Goal: Communication & Community: Share content

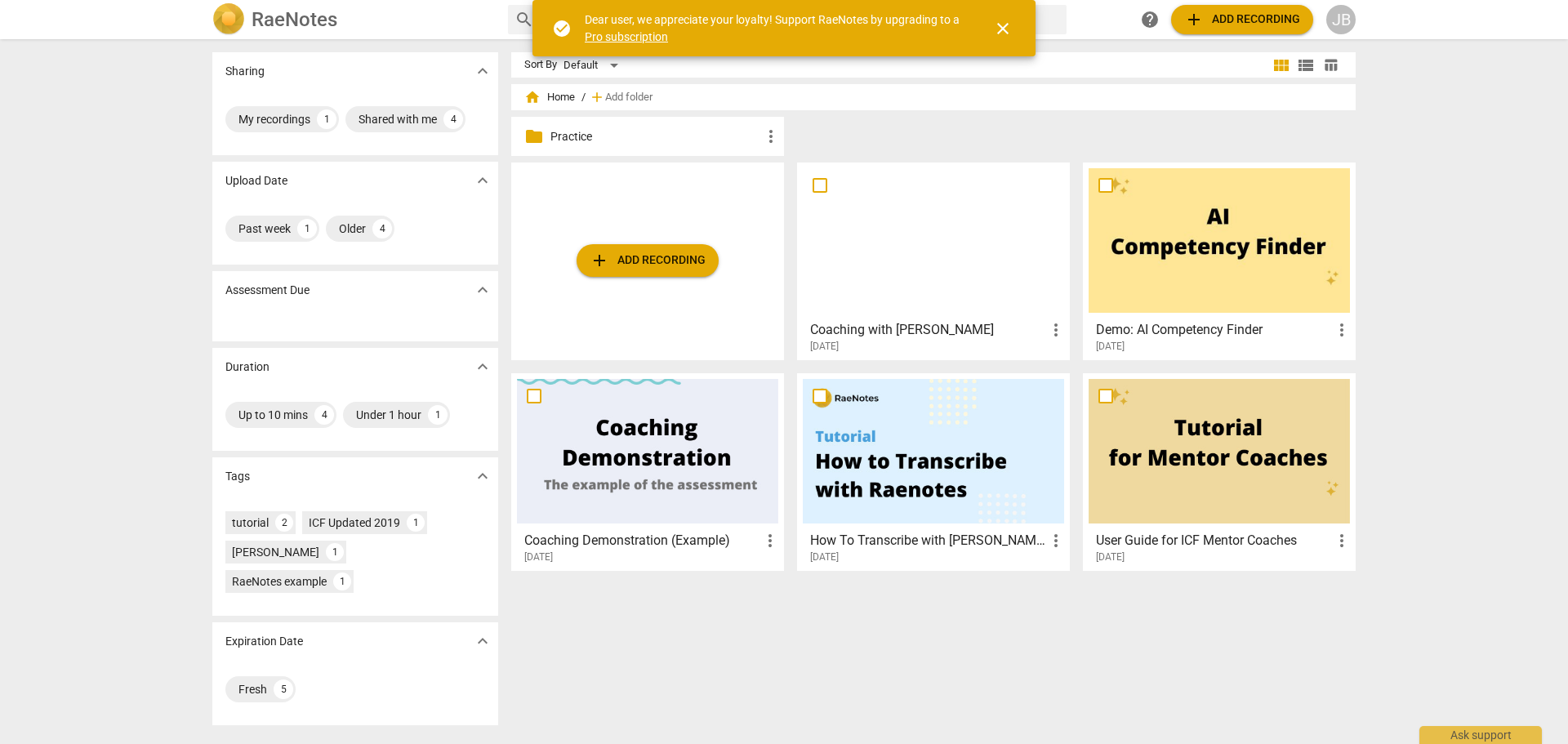
click at [1055, 333] on span "more_vert" at bounding box center [1055, 329] width 19 height 19
click at [935, 271] on div at bounding box center [784, 372] width 1568 height 744
click at [998, 28] on span "close" at bounding box center [1003, 28] width 19 height 19
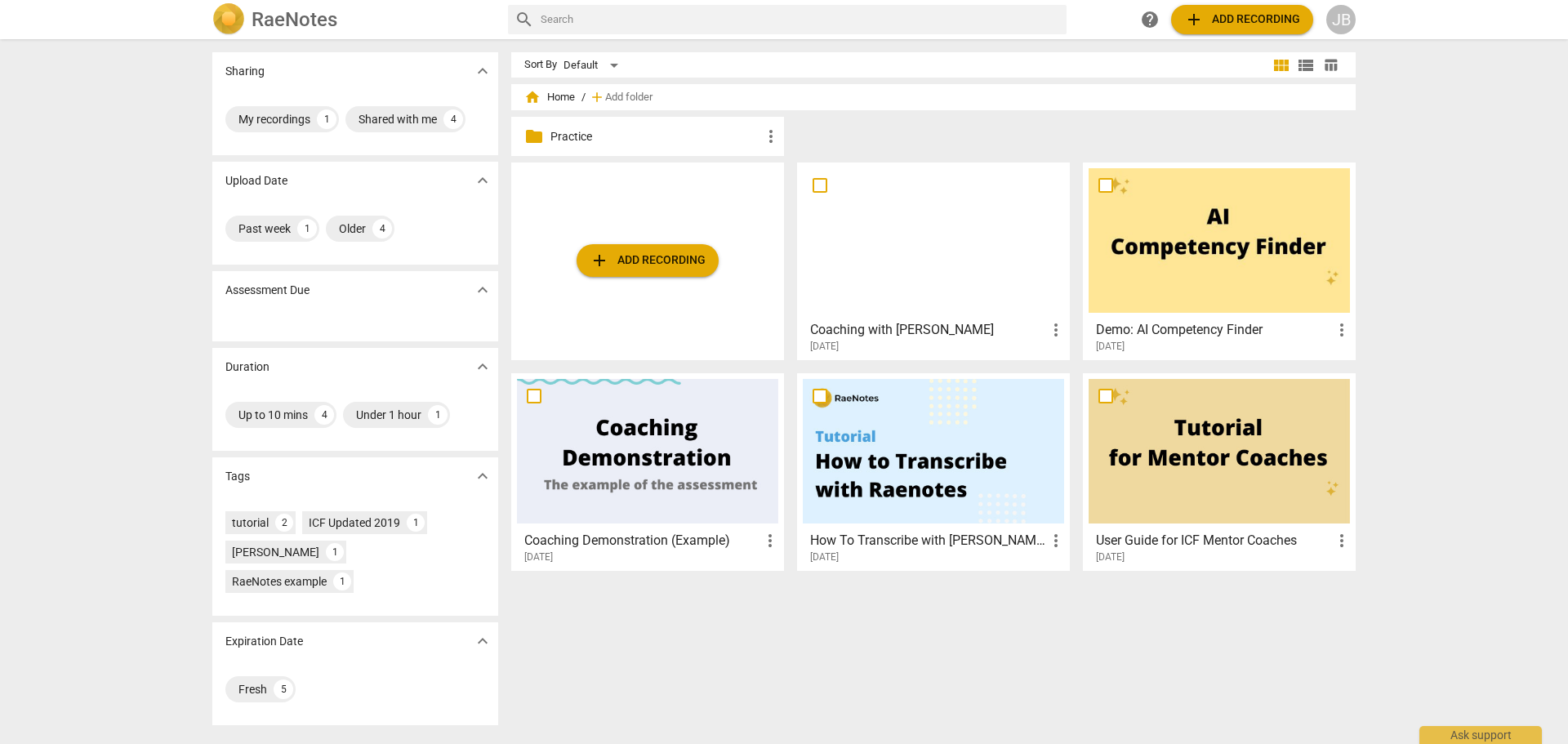
click at [818, 180] on input "checkbox" at bounding box center [819, 185] width 34 height 19
checkbox input "false"
drag, startPoint x: 921, startPoint y: 227, endPoint x: 855, endPoint y: 210, distance: 68.2
click at [855, 210] on div at bounding box center [933, 240] width 261 height 145
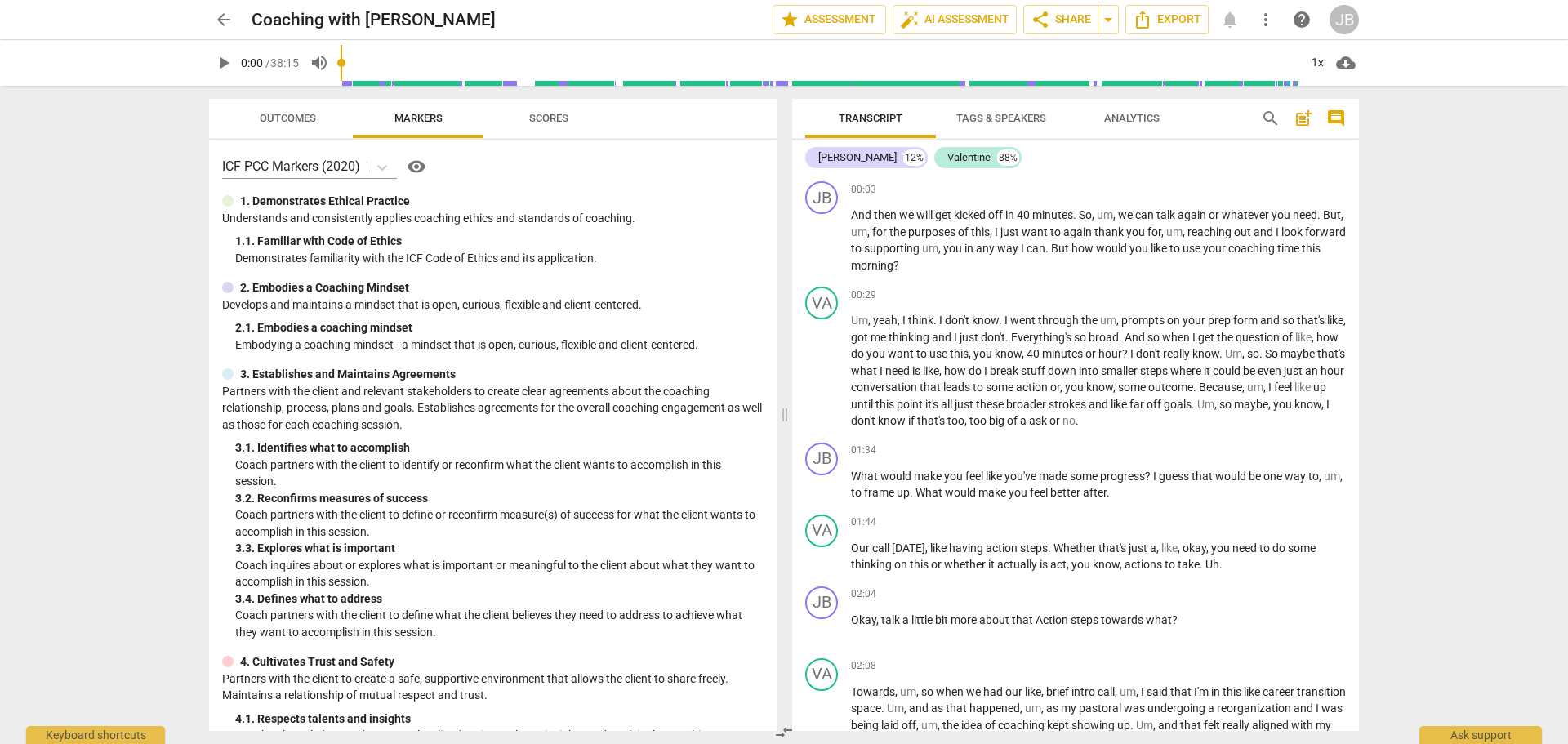
click at [1075, 21] on span "share Share" at bounding box center [1060, 19] width 60 height 19
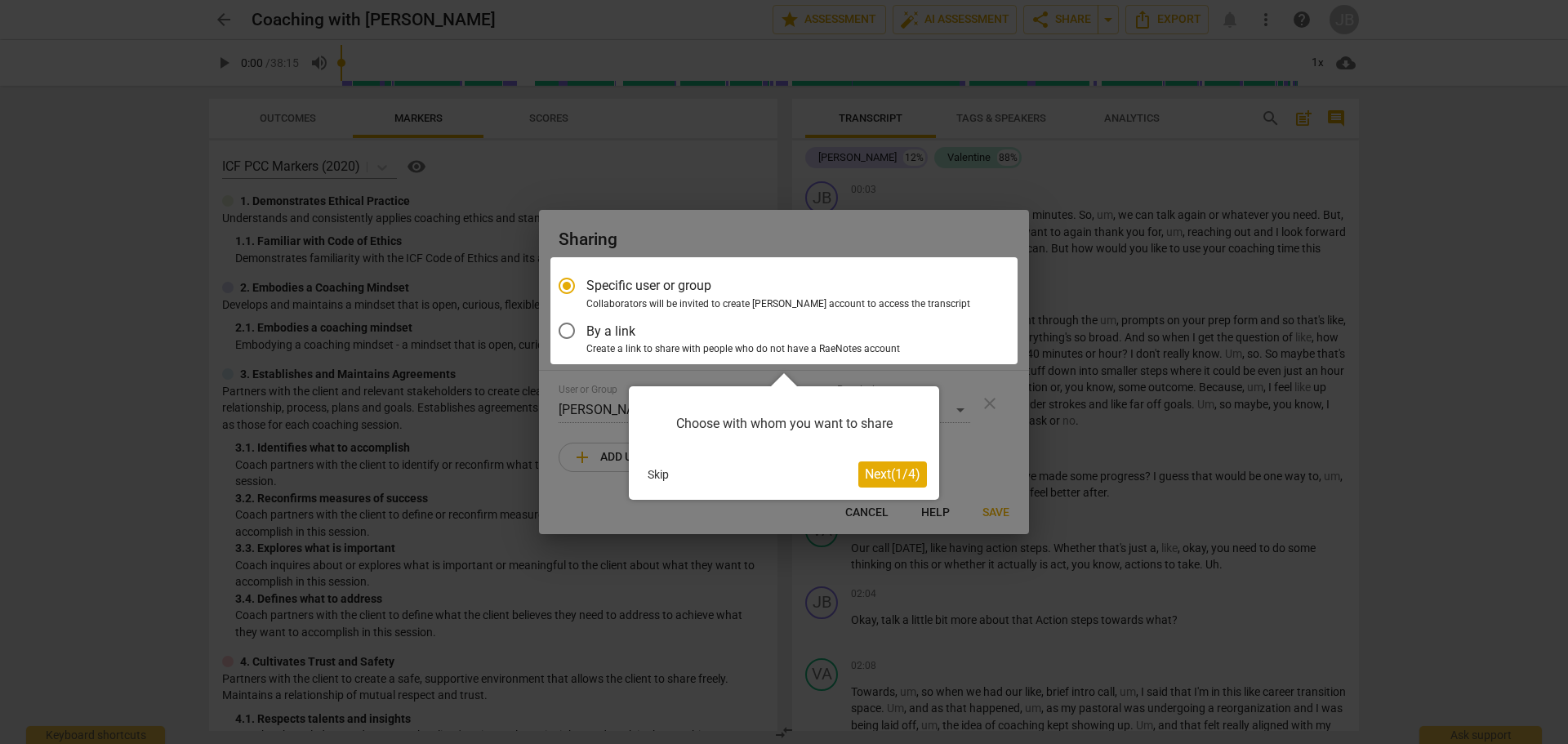
click at [882, 476] on span "Next ( 1 / 4 )" at bounding box center [892, 474] width 55 height 16
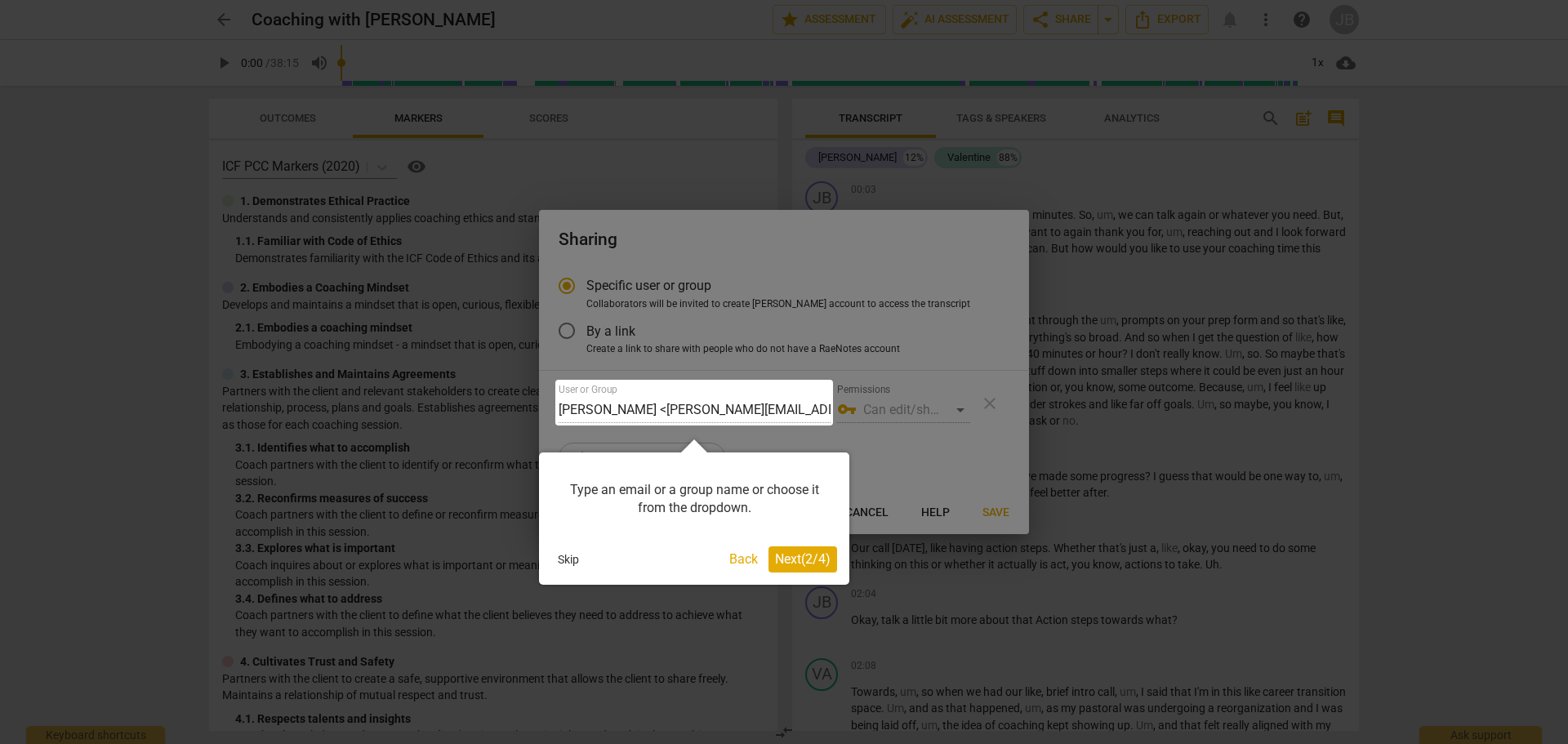
click at [787, 558] on span "Next ( 2 / 4 )" at bounding box center [802, 559] width 55 height 16
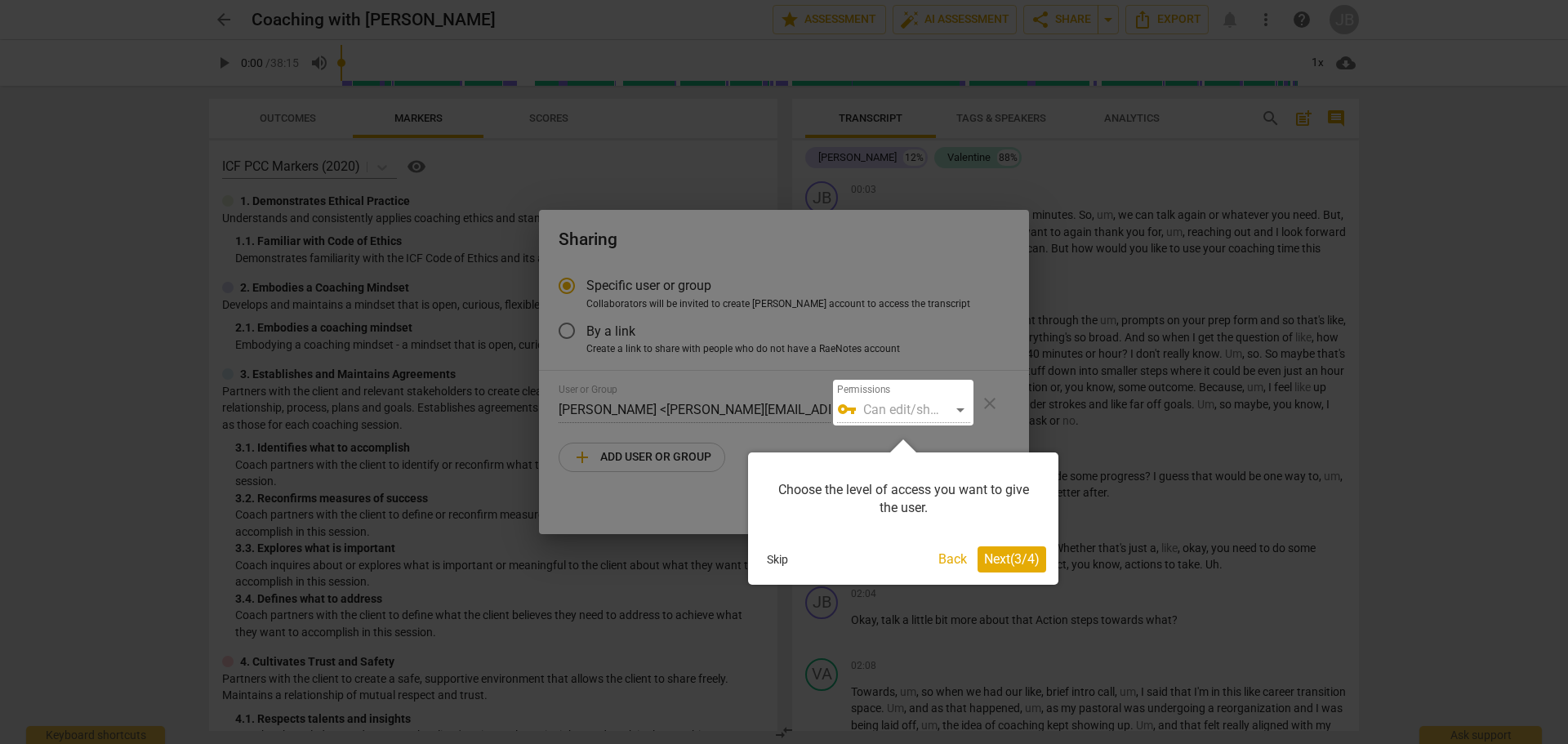
click at [998, 560] on span "Next ( 3 / 4 )" at bounding box center [1012, 559] width 55 height 16
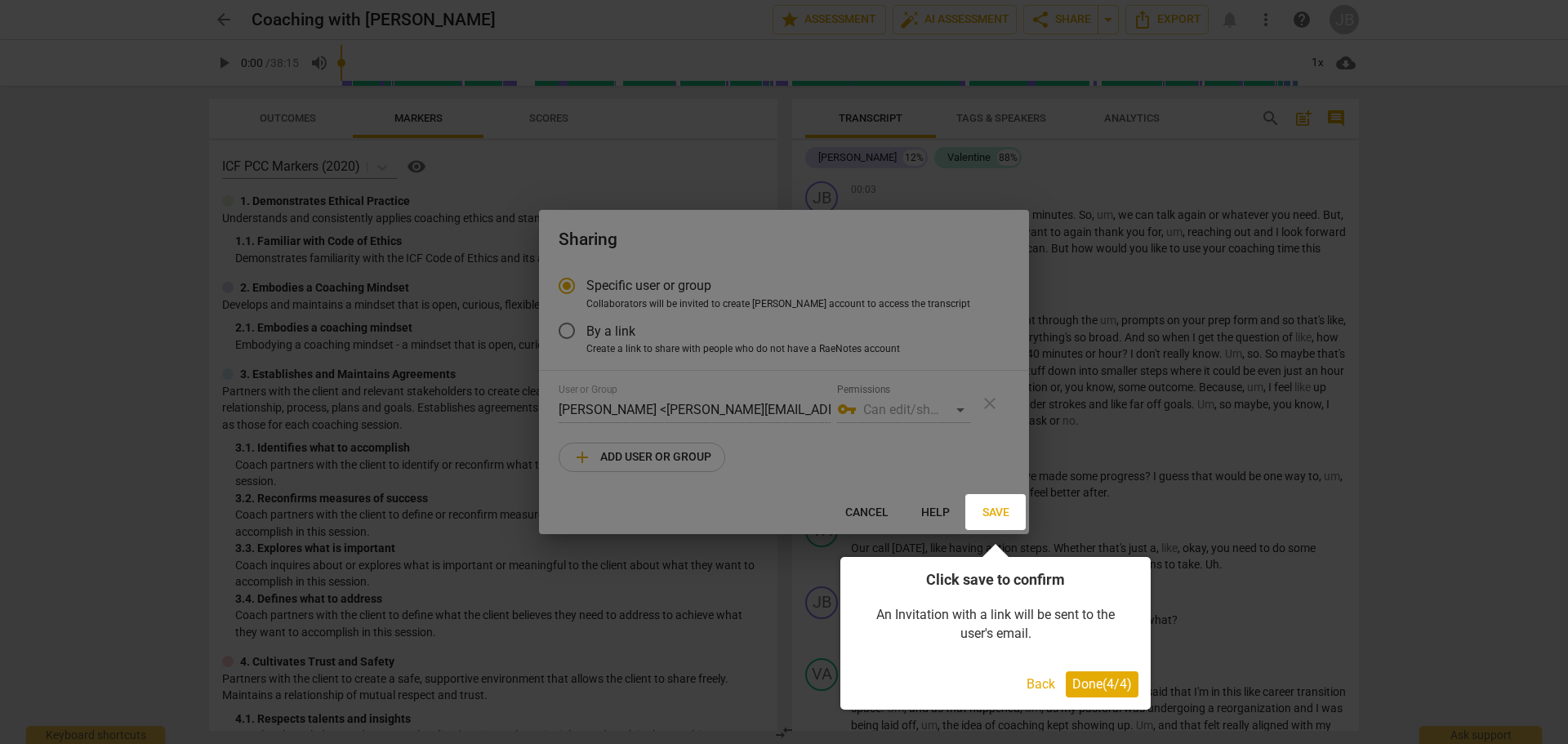
click at [1100, 686] on span "Done ( 4 / 4 )" at bounding box center [1101, 684] width 59 height 16
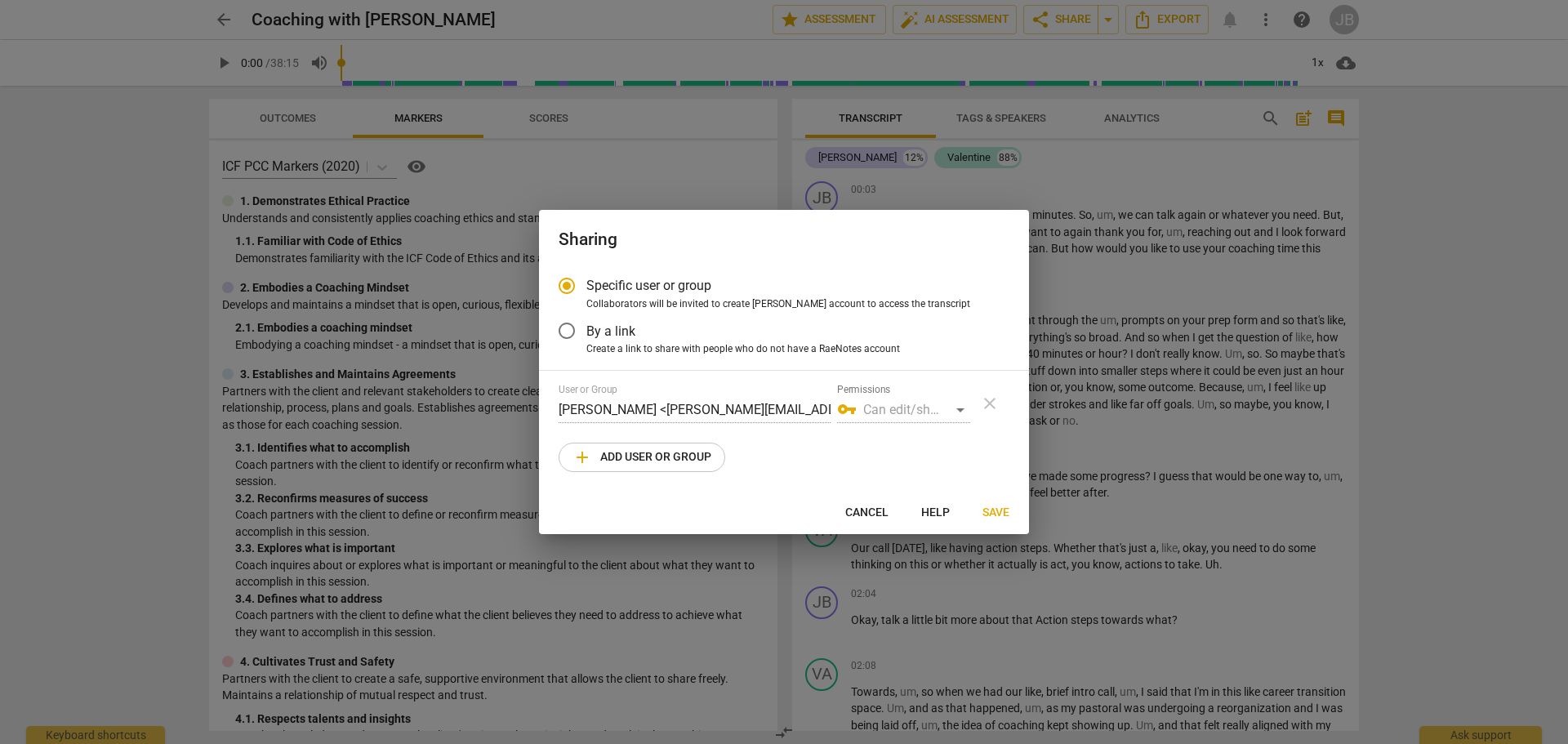
click at [617, 457] on span "add Add user or group" at bounding box center [642, 457] width 139 height 19
radio input "false"
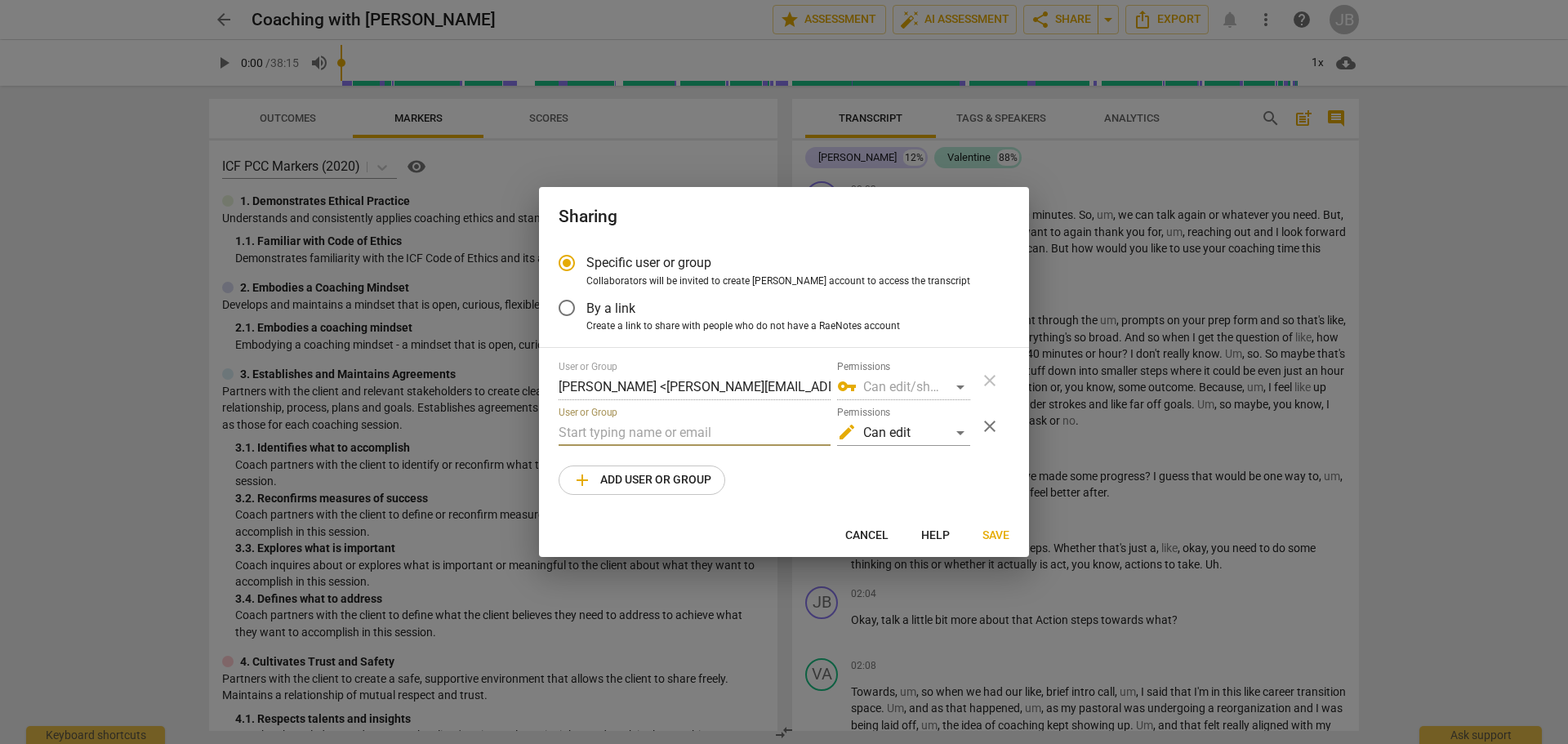
click at [619, 436] on input "text" at bounding box center [694, 432] width 272 height 26
paste input "[PERSON_NAME][EMAIL_ADDRESS][DOMAIN_NAME]"
type input "[PERSON_NAME][EMAIL_ADDRESS][DOMAIN_NAME]"
click at [946, 428] on div "edit Can edit" at bounding box center [903, 432] width 133 height 26
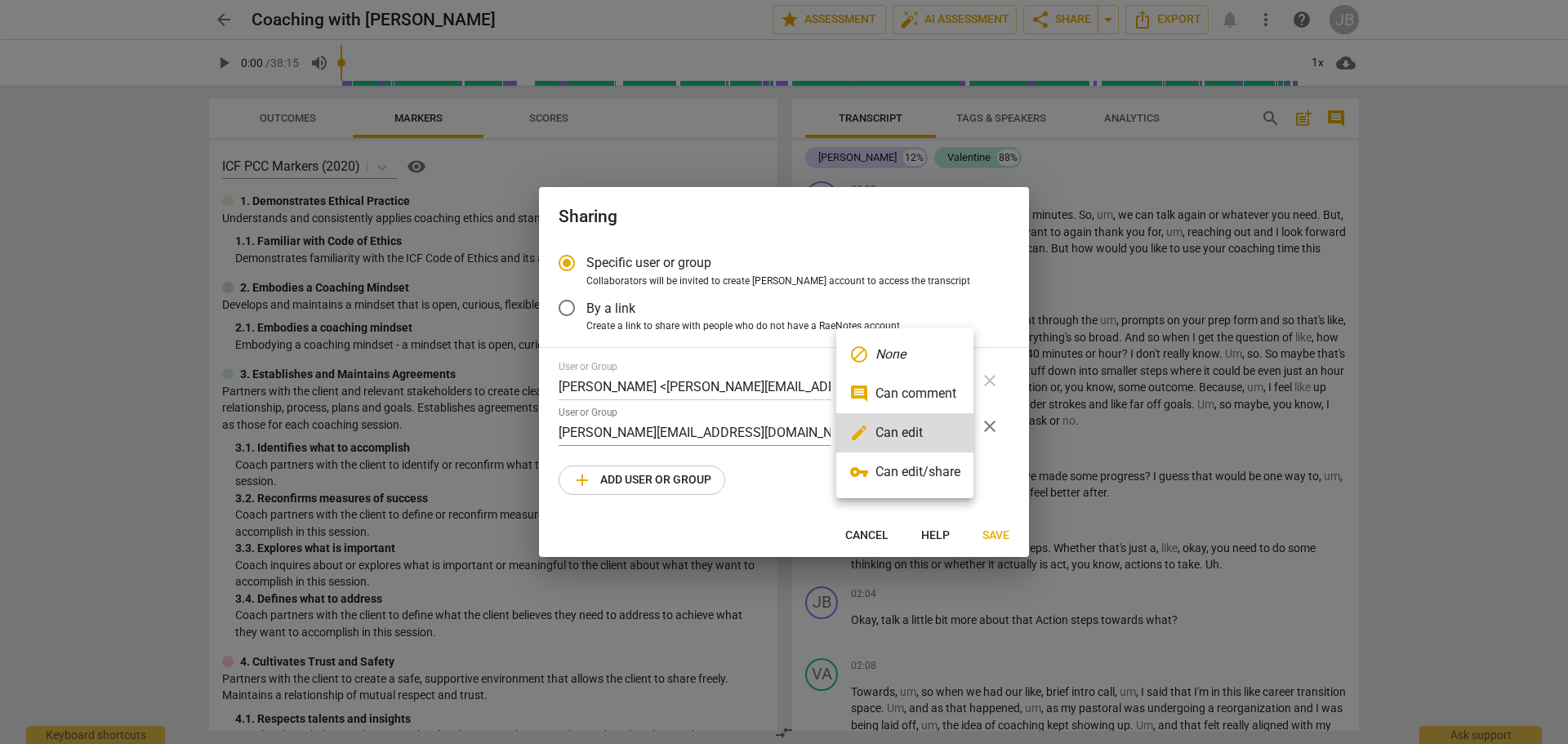
click at [911, 431] on li "edit Can edit" at bounding box center [905, 432] width 137 height 39
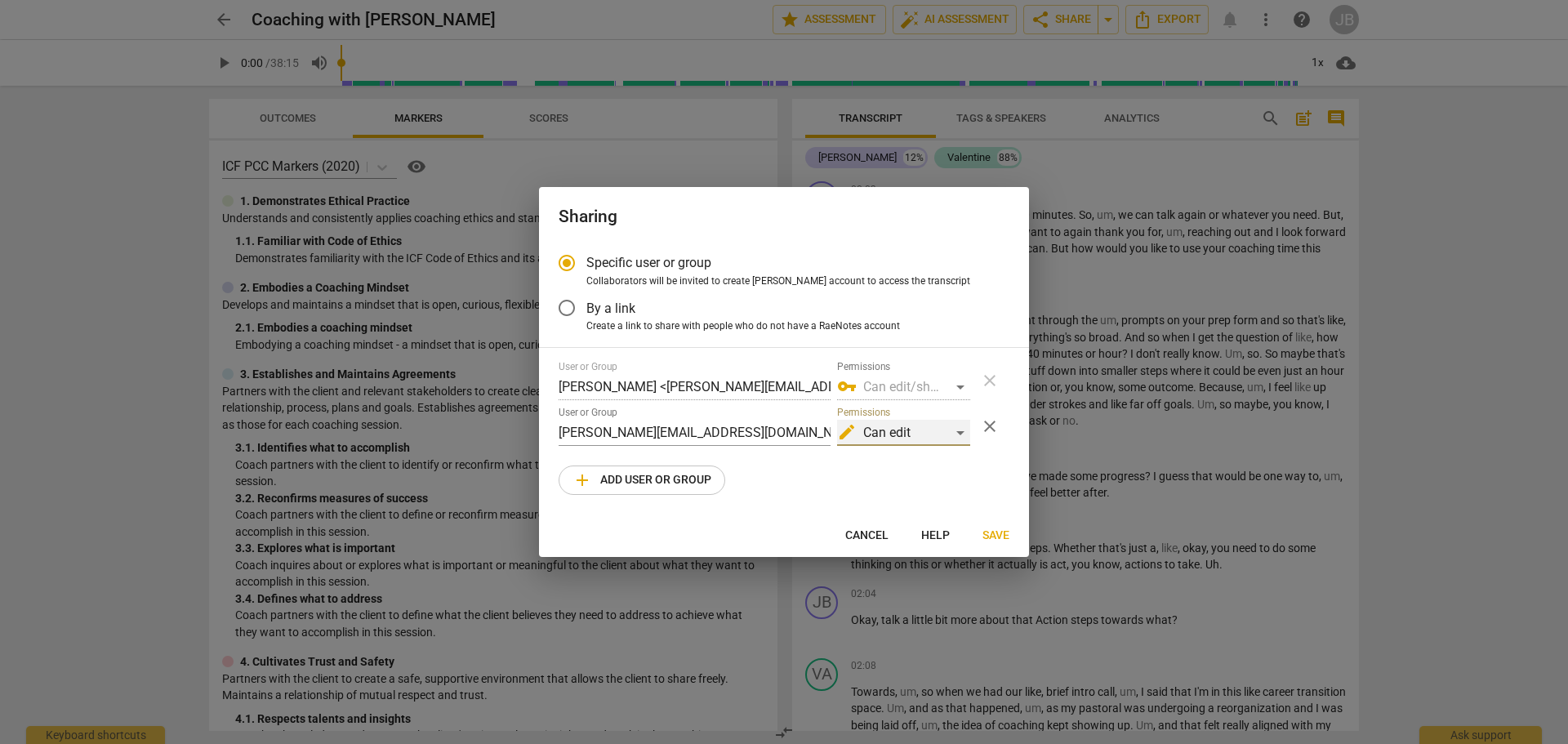
click at [933, 432] on div "edit Can edit" at bounding box center [903, 432] width 133 height 26
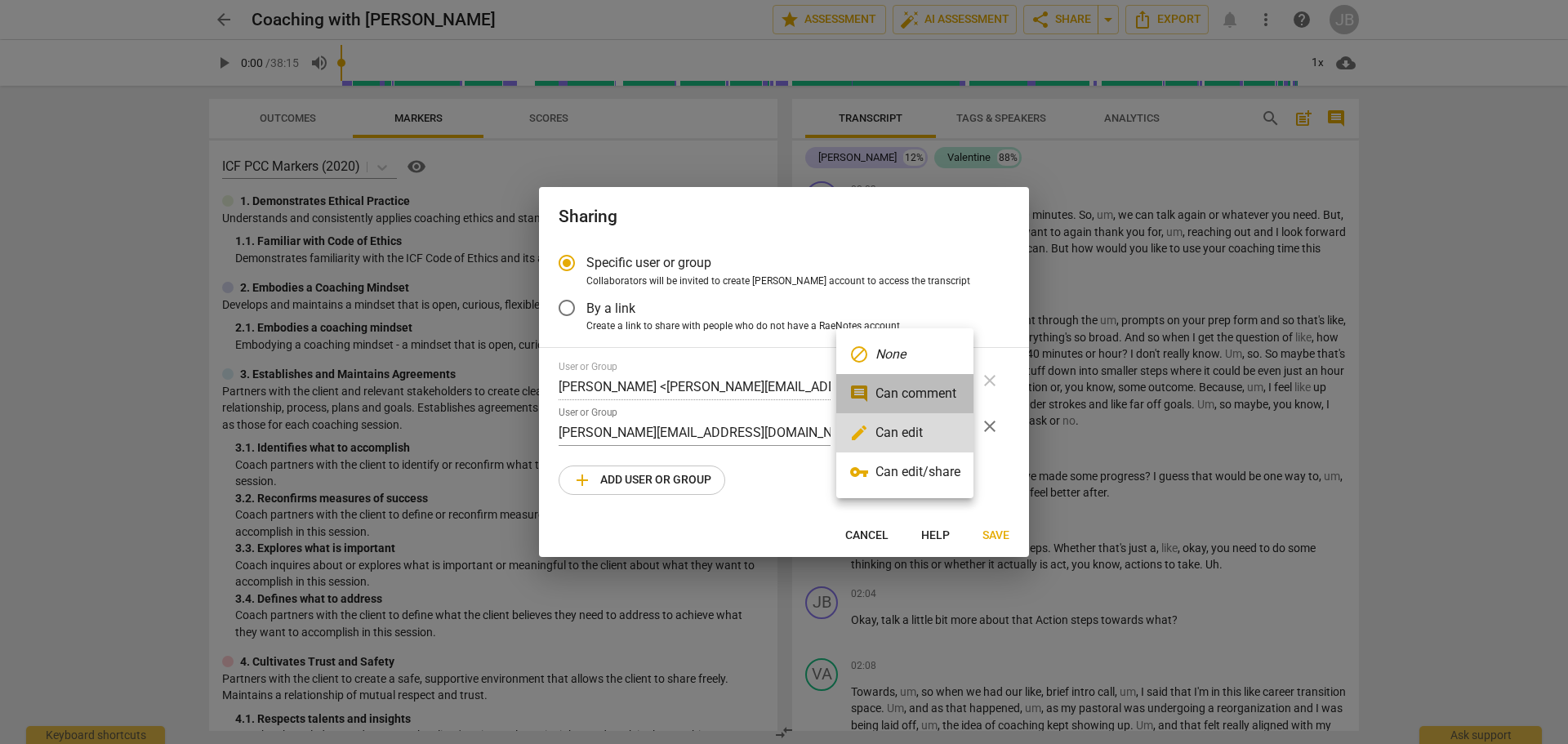
click at [929, 392] on li "comment Can comment" at bounding box center [905, 394] width 137 height 39
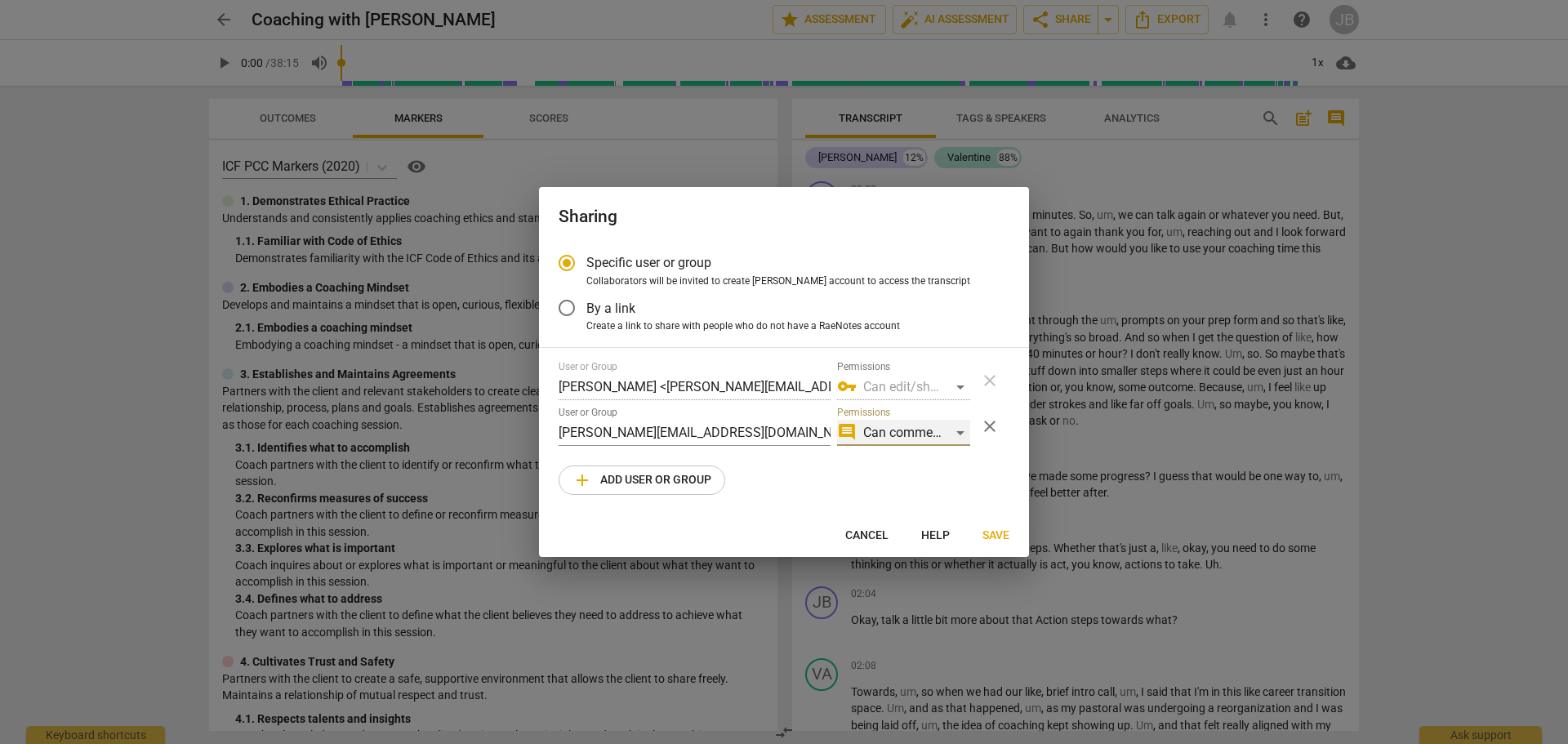
click at [926, 438] on div "comment Can comment" at bounding box center [903, 432] width 133 height 26
click at [931, 469] on li "edit Can edit" at bounding box center [905, 472] width 137 height 39
click at [998, 536] on span "Save" at bounding box center [996, 535] width 27 height 16
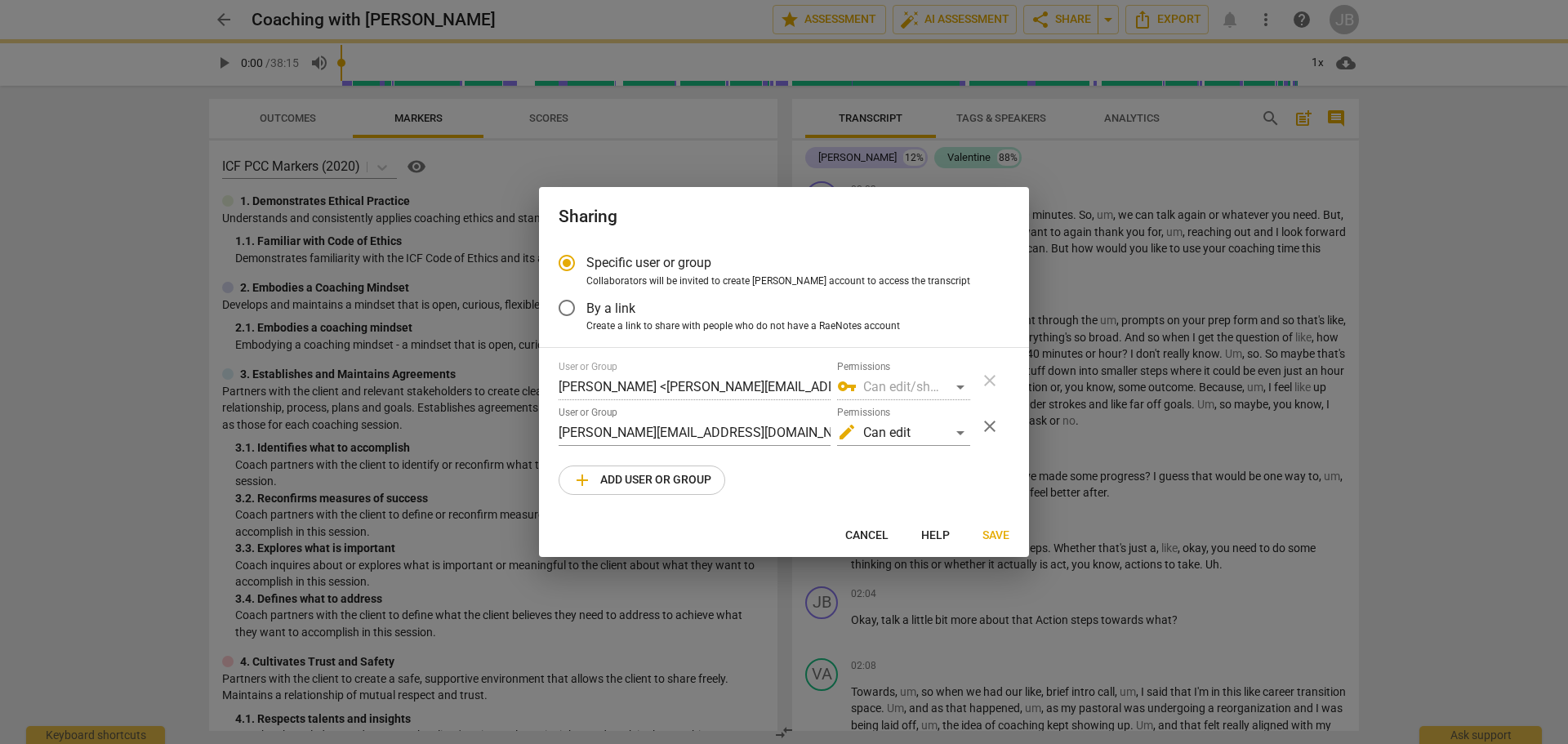
radio input "false"
type input "[PERSON_NAME] <[PERSON_NAME][EMAIL_ADDRESS][DOMAIN_NAME]>"
